Goal: Task Accomplishment & Management: Use online tool/utility

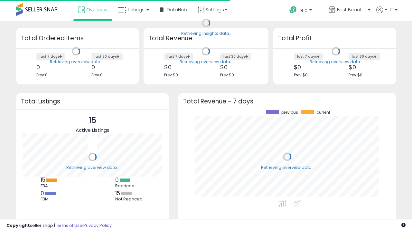
scroll to position [89, 205]
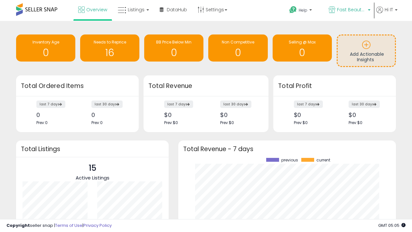
click at [349, 10] on span "Fast Beauty ([GEOGRAPHIC_DATA])" at bounding box center [351, 9] width 29 height 6
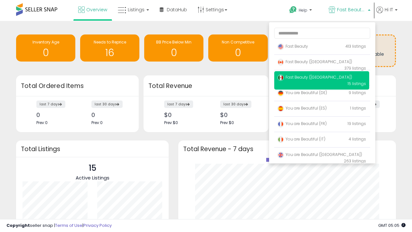
click at [321, 63] on span "Fast Beauty ([GEOGRAPHIC_DATA])" at bounding box center [314, 61] width 75 height 5
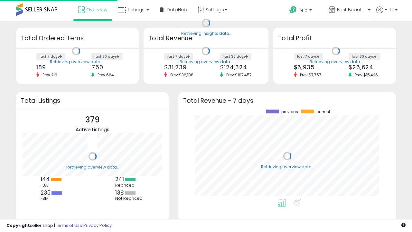
scroll to position [89, 205]
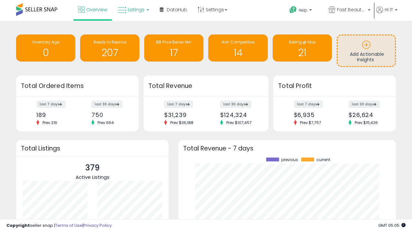
click at [133, 10] on span "Listings" at bounding box center [136, 9] width 17 height 6
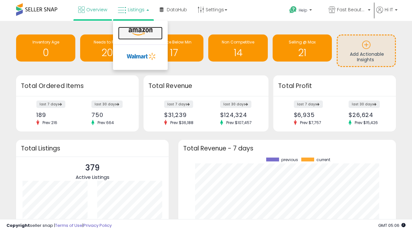
click at [140, 32] on icon at bounding box center [140, 32] width 28 height 8
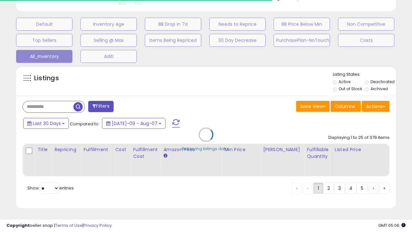
scroll to position [0, 5]
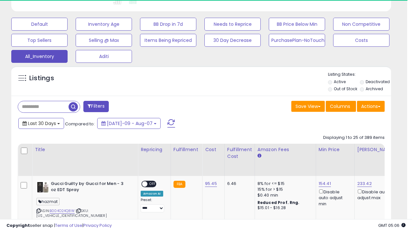
click at [41, 123] on span "Last 30 Days" at bounding box center [42, 123] width 28 height 6
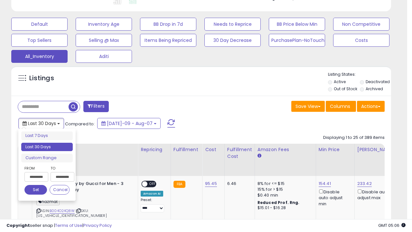
scroll to position [132, 219]
click at [47, 147] on li "Last 30 Days" at bounding box center [46, 147] width 51 height 9
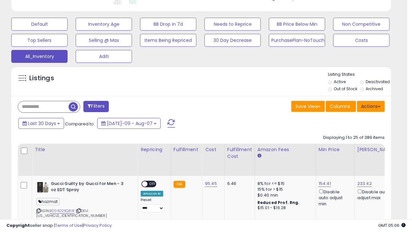
click at [371, 106] on button "Actions" at bounding box center [371, 106] width 28 height 11
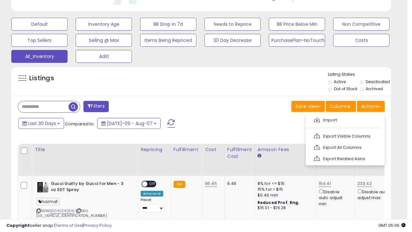
click at [344, 146] on link "Export All Columns" at bounding box center [344, 147] width 70 height 10
